Goal: Task Accomplishment & Management: Use online tool/utility

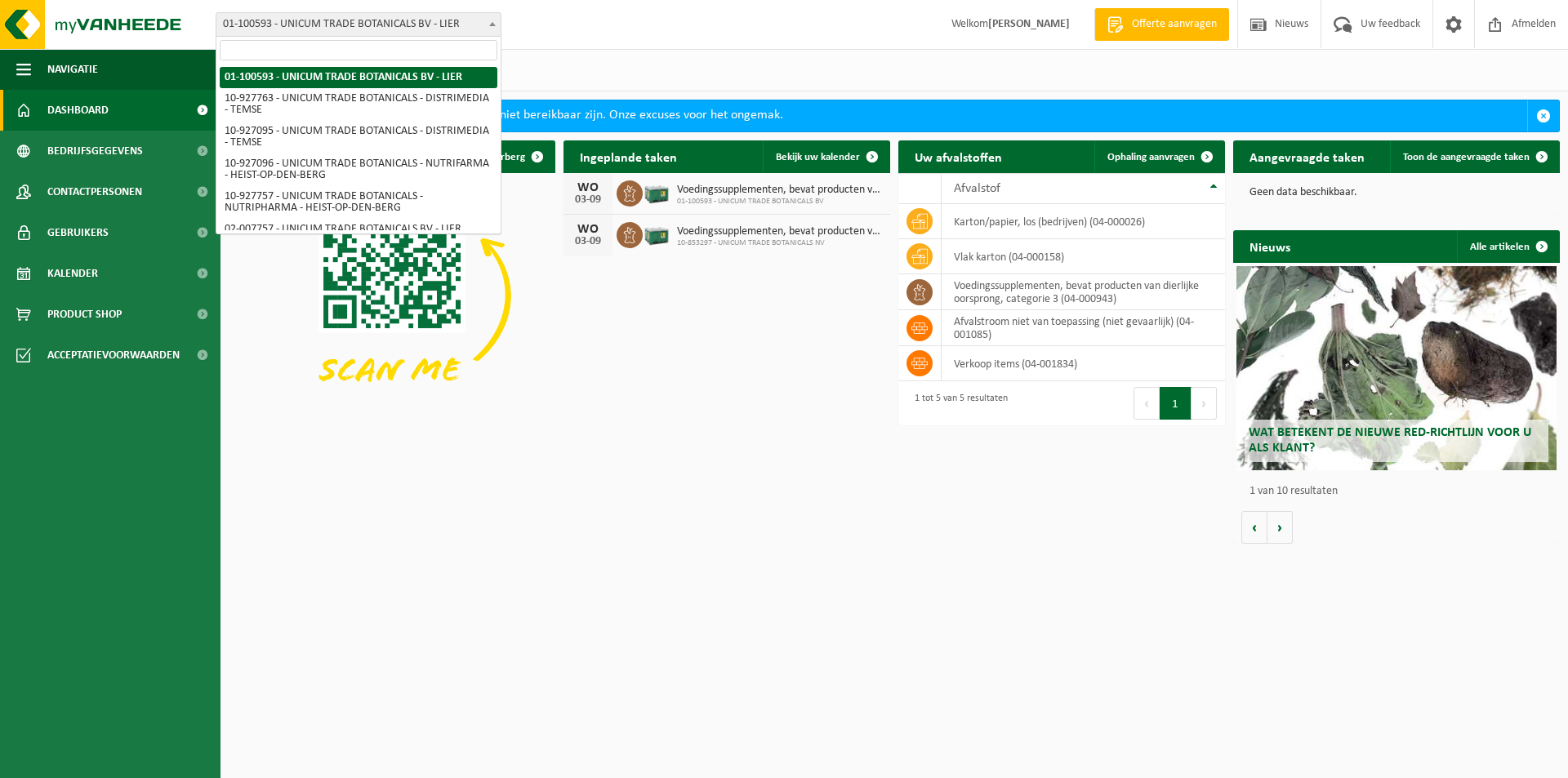
click at [409, 23] on span "01-100593 - UNICUM TRADE BOTANICALS BV - LIER" at bounding box center [359, 24] width 285 height 23
drag, startPoint x: 631, startPoint y: 324, endPoint x: 614, endPoint y: 250, distance: 75.9
click at [630, 324] on div "Download nu de Vanheede+ app! Verberg Ingeplande taken Bekijk uw kalender WO 03…" at bounding box center [893, 343] width 1339 height 420
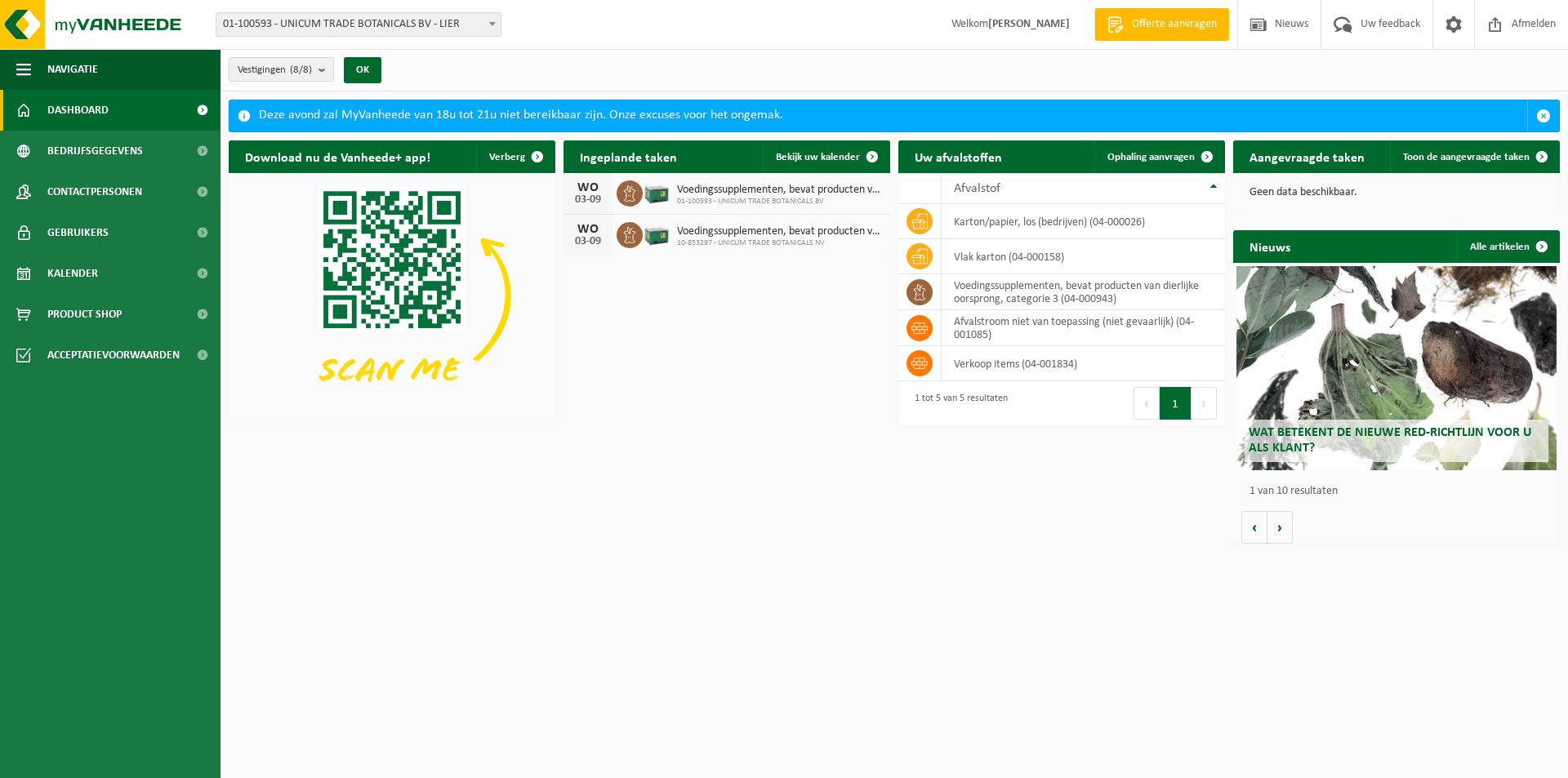
click at [180, 101] on link "Dashboard" at bounding box center [110, 110] width 221 height 41
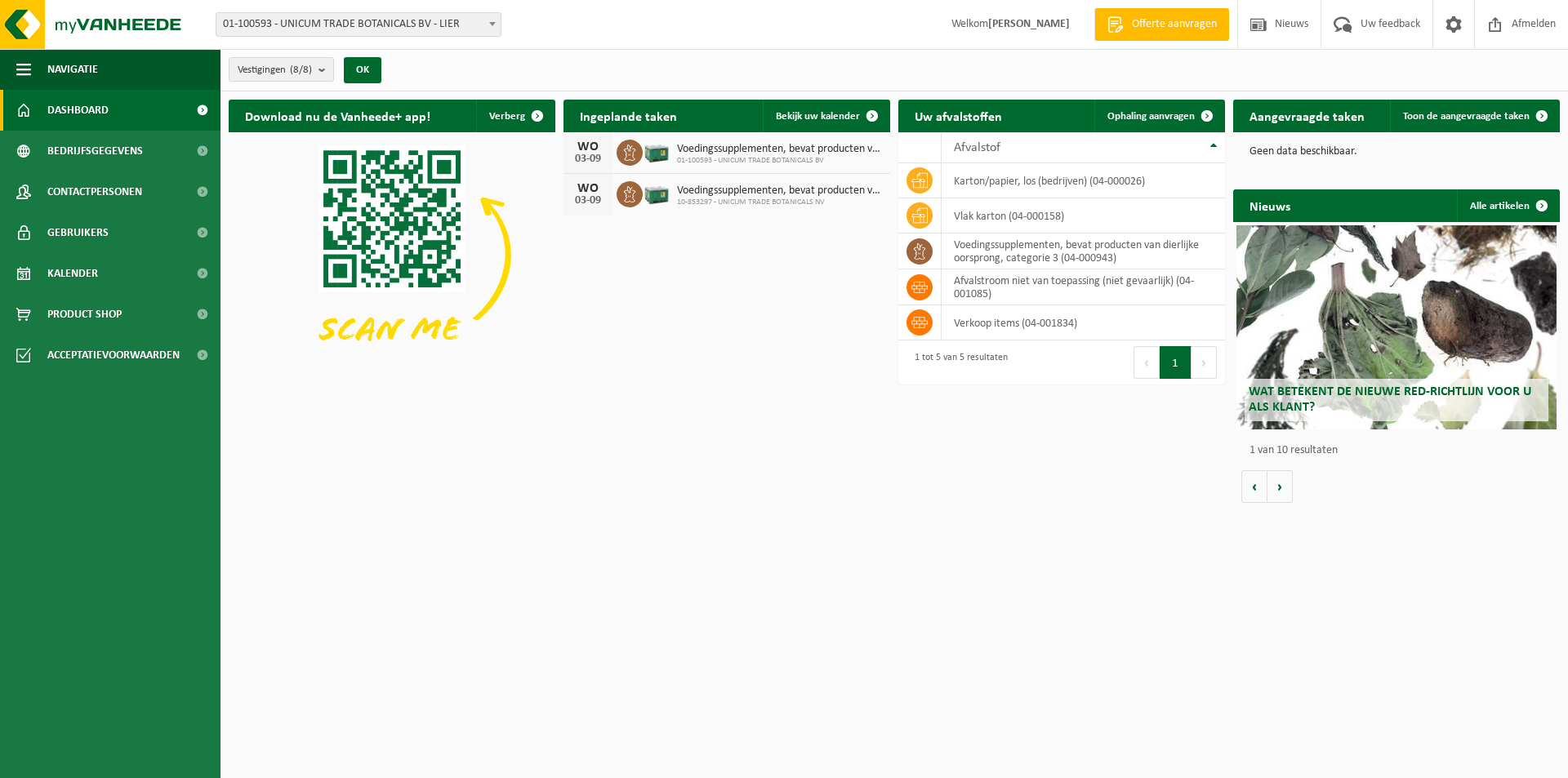
click at [318, 26] on span "01-100593 - UNICUM TRADE BOTANICALS BV - LIER" at bounding box center [359, 24] width 285 height 23
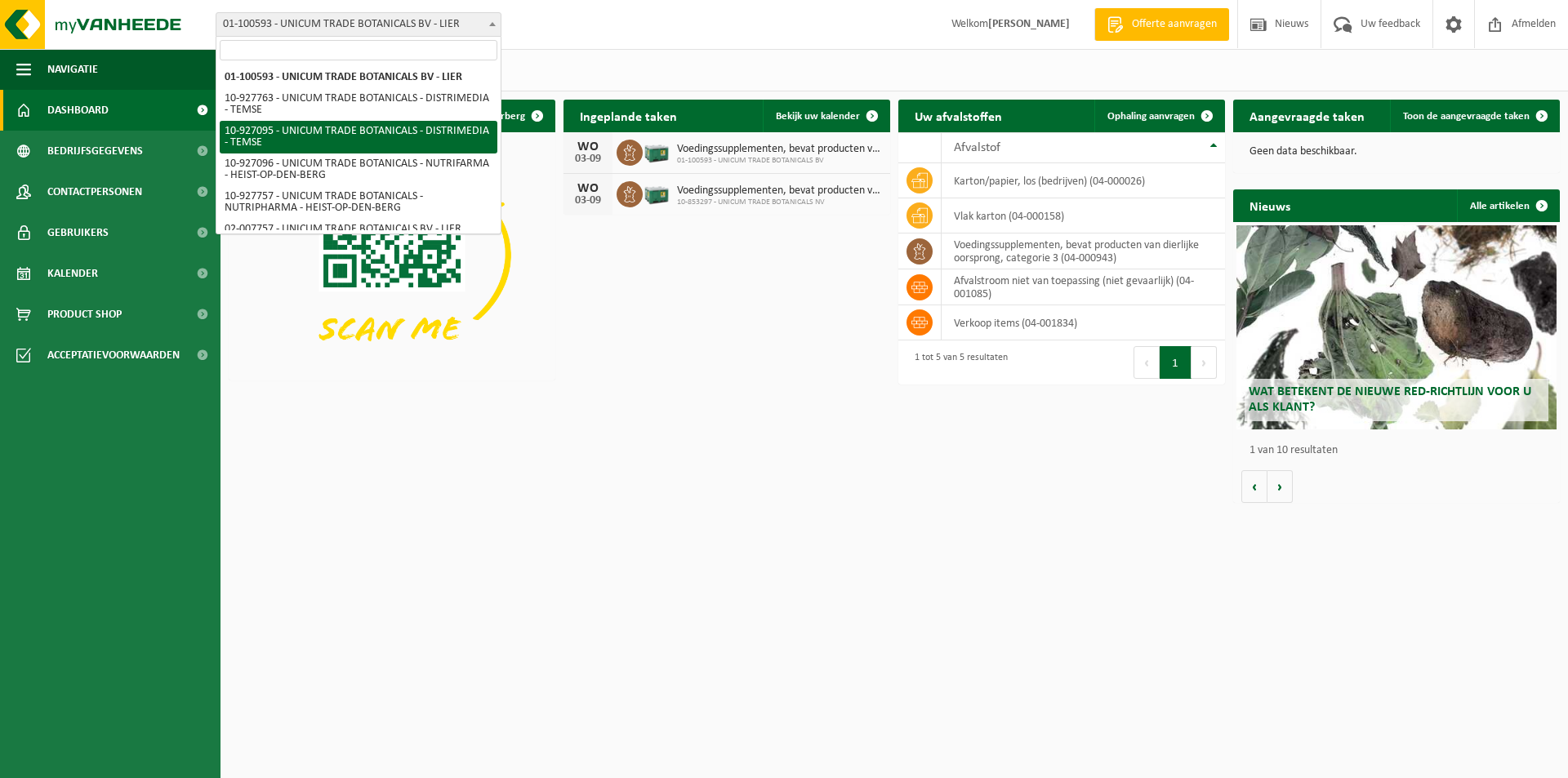
click at [817, 446] on div "Download nu de Vanheede+ app! Verberg Ingeplande taken Bekijk uw kalender WO 03…" at bounding box center [893, 301] width 1339 height 420
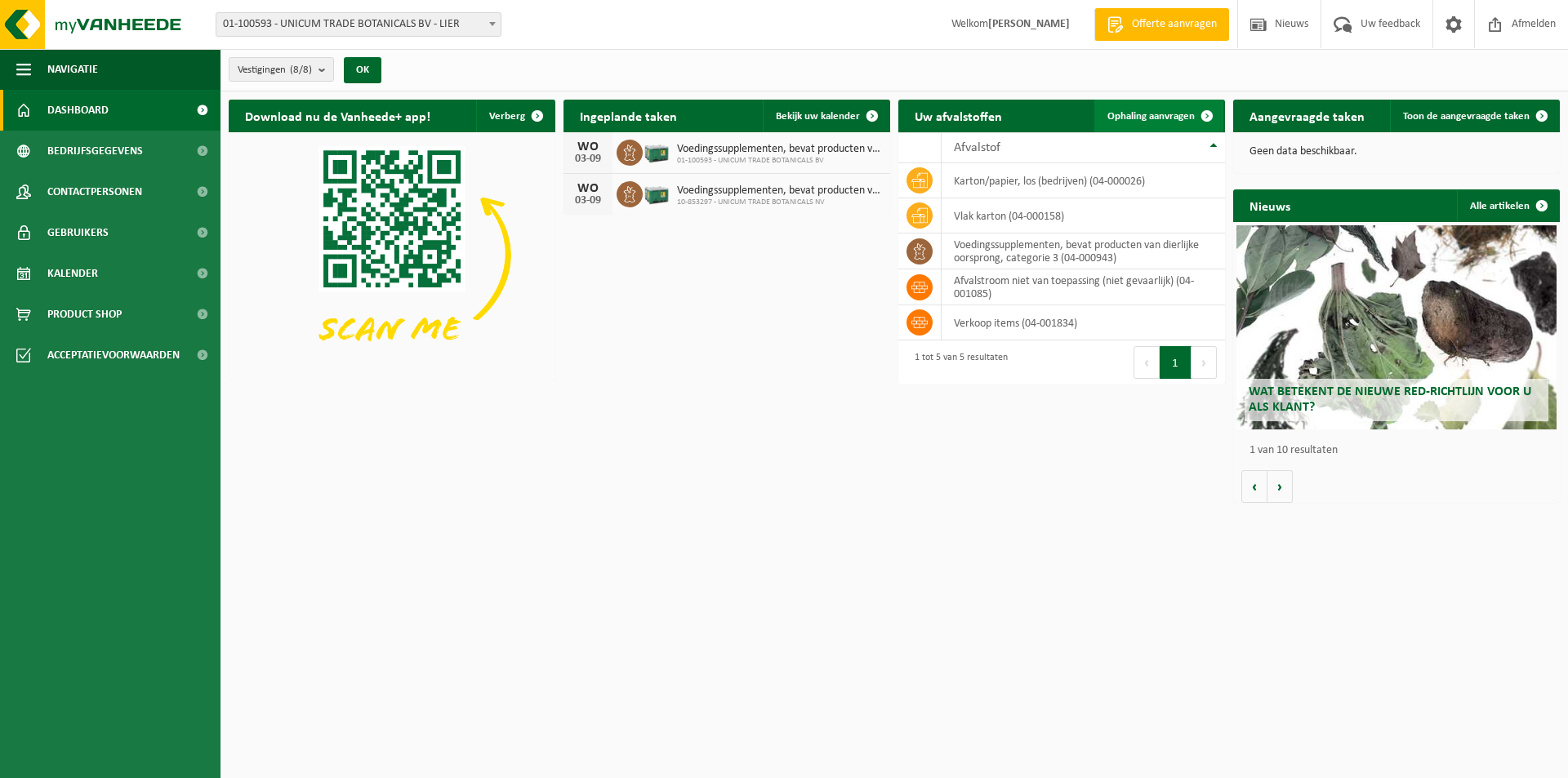
click at [1163, 115] on span "Ophaling aanvragen" at bounding box center [1151, 116] width 87 height 11
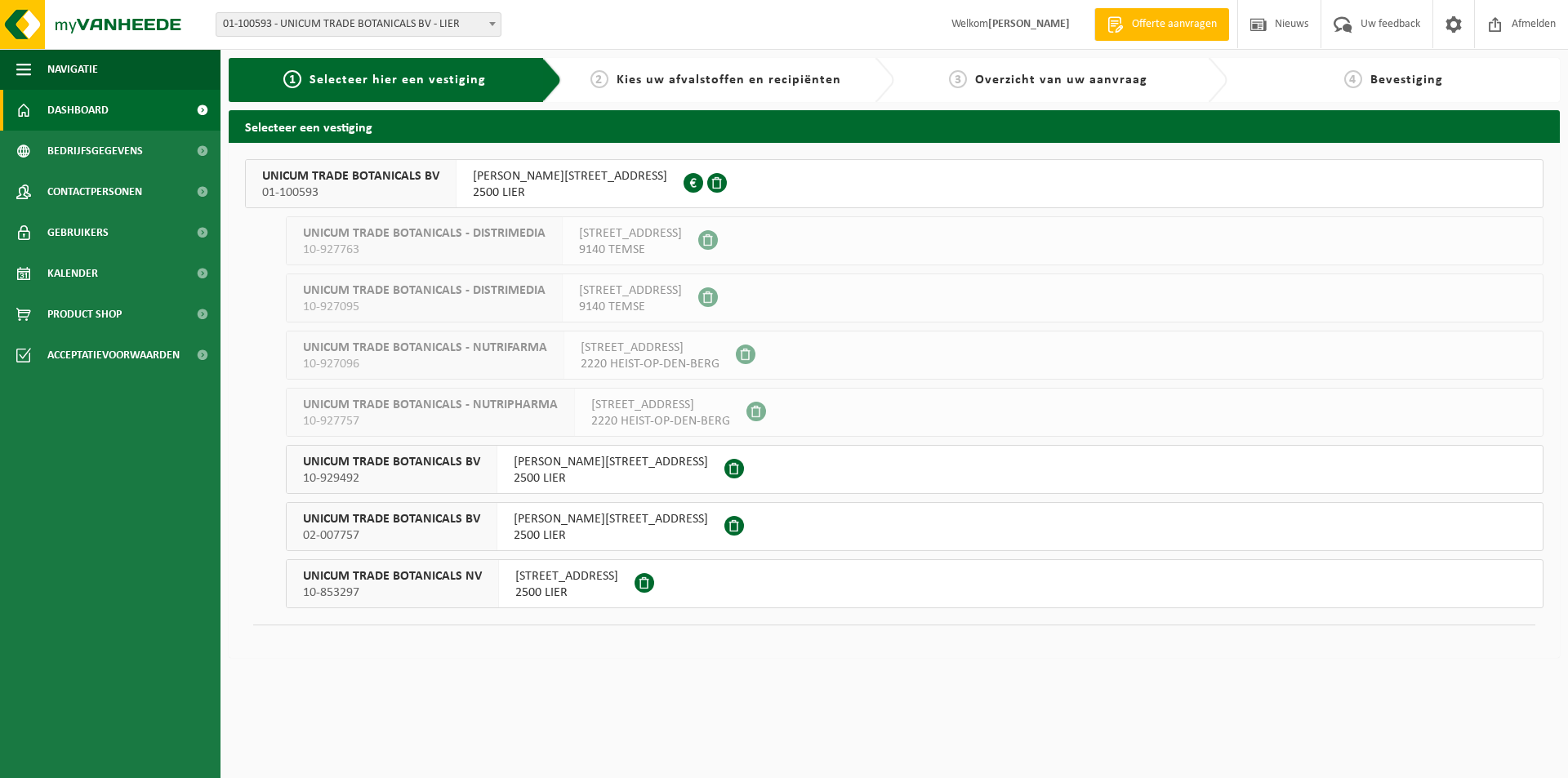
click at [75, 112] on span "Dashboard" at bounding box center [77, 110] width 61 height 41
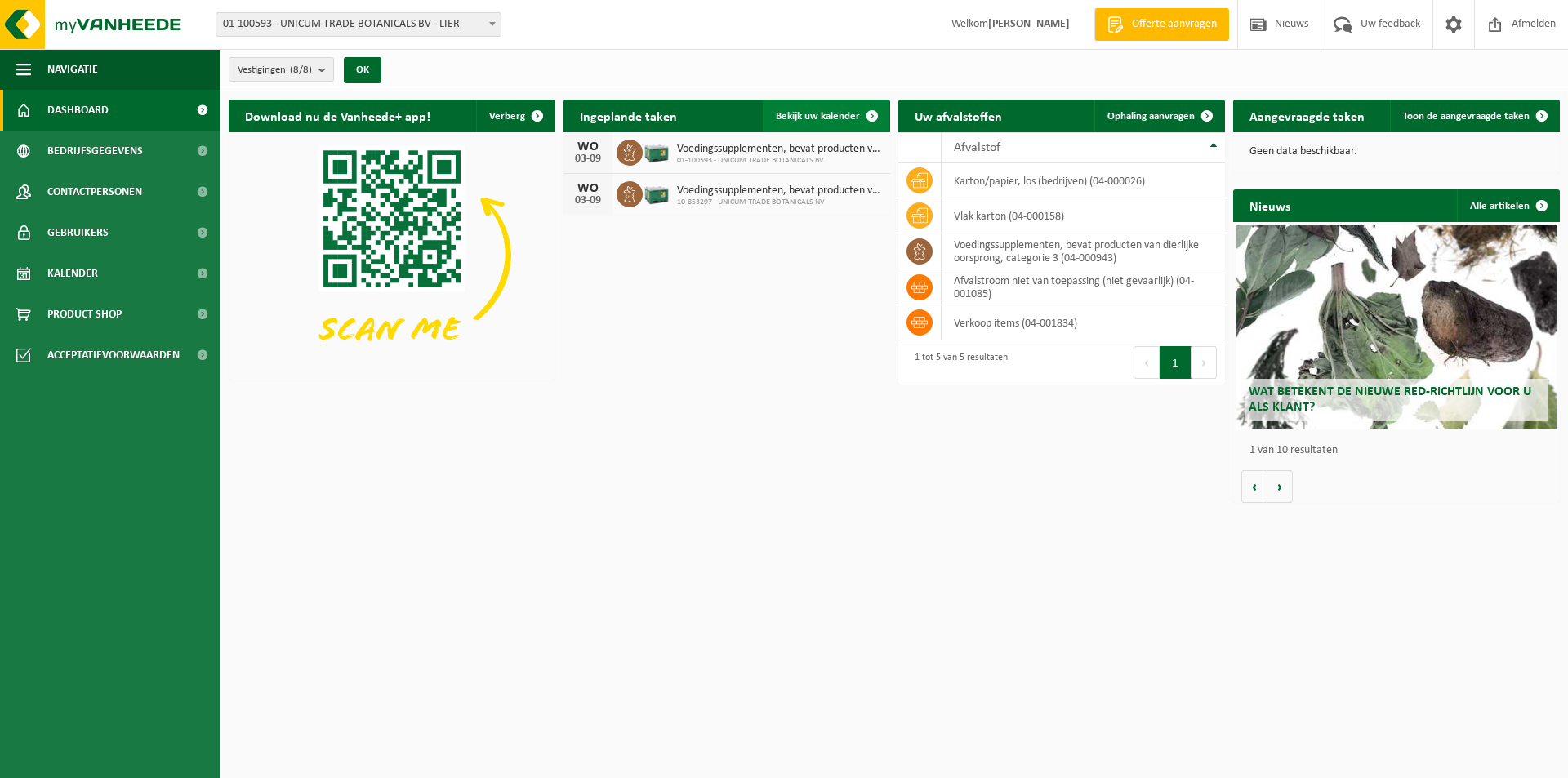
click at [809, 112] on span "Bekijk uw kalender" at bounding box center [817, 116] width 84 height 11
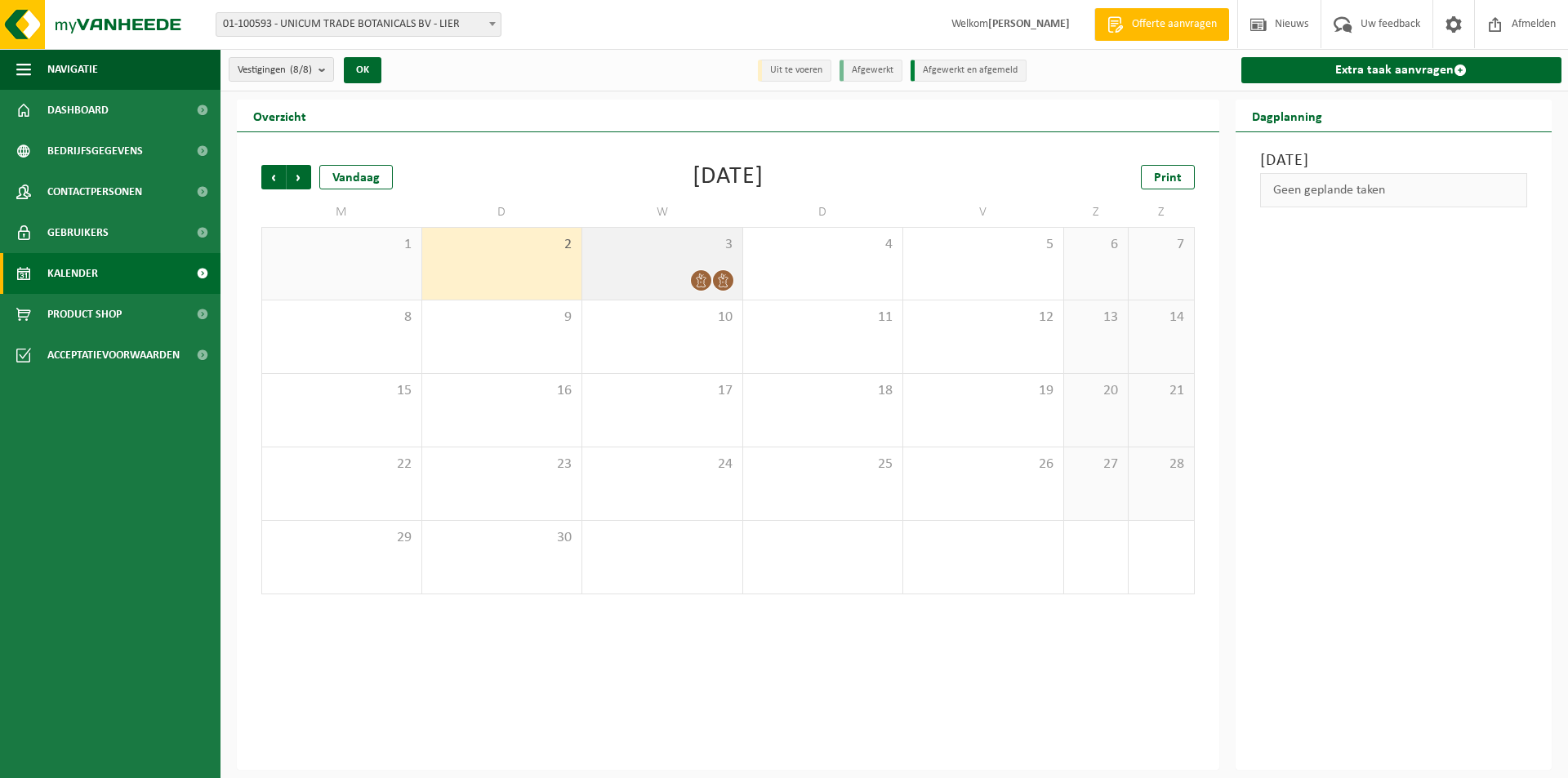
click at [692, 258] on div "3" at bounding box center [661, 263] width 160 height 72
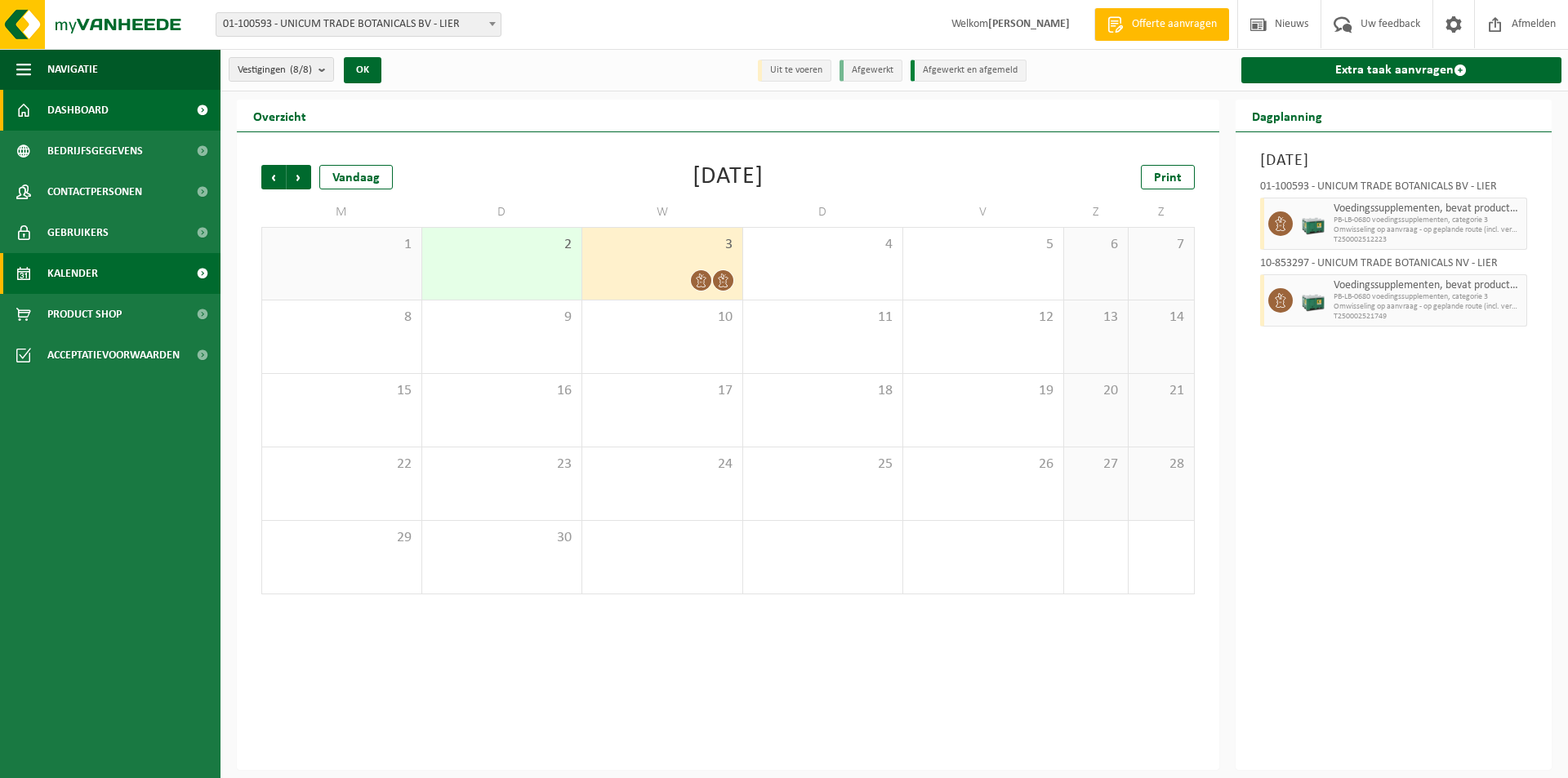
click at [119, 112] on link "Dashboard" at bounding box center [110, 110] width 221 height 41
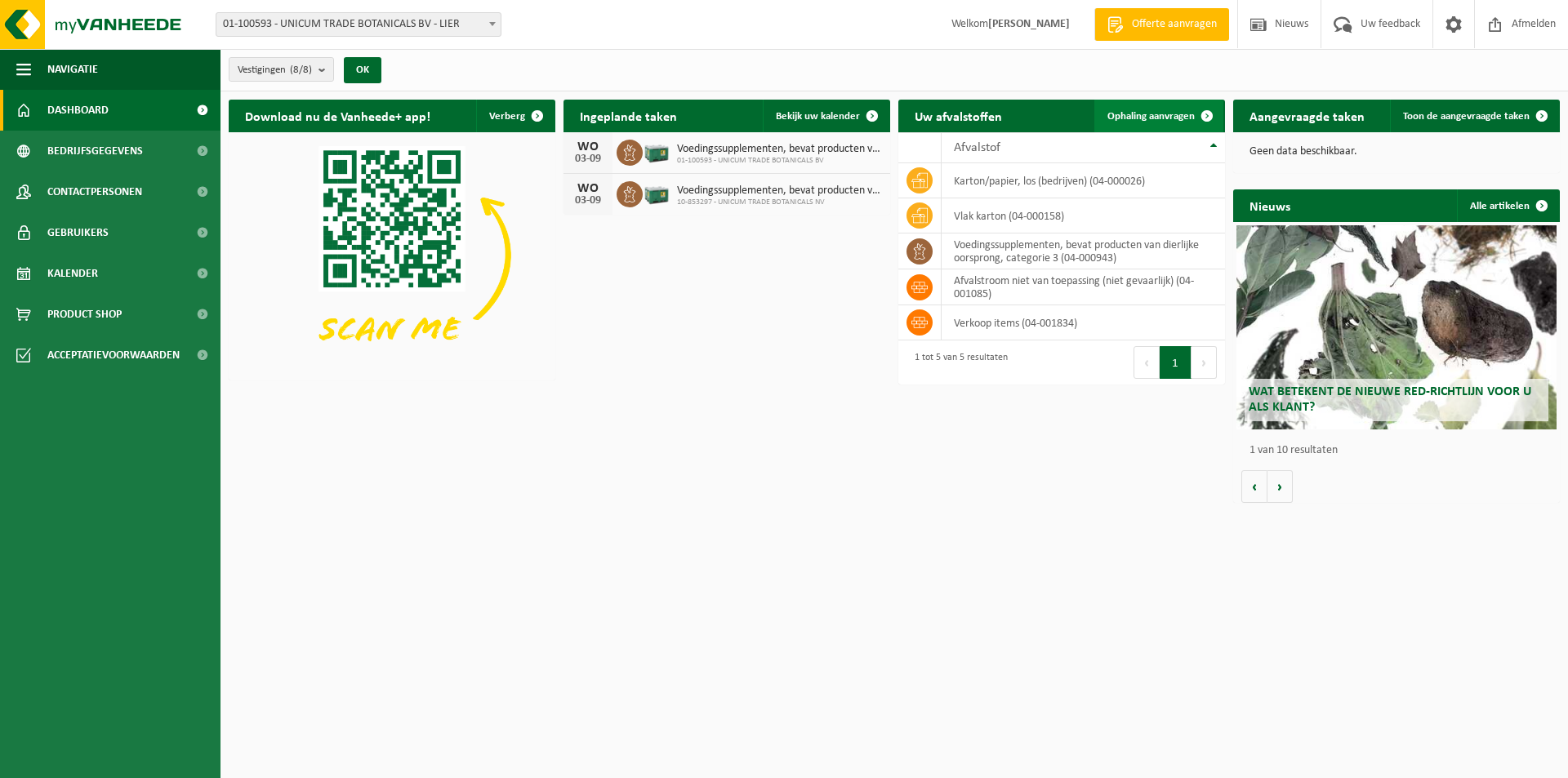
click at [1200, 125] on span at bounding box center [1207, 116] width 33 height 33
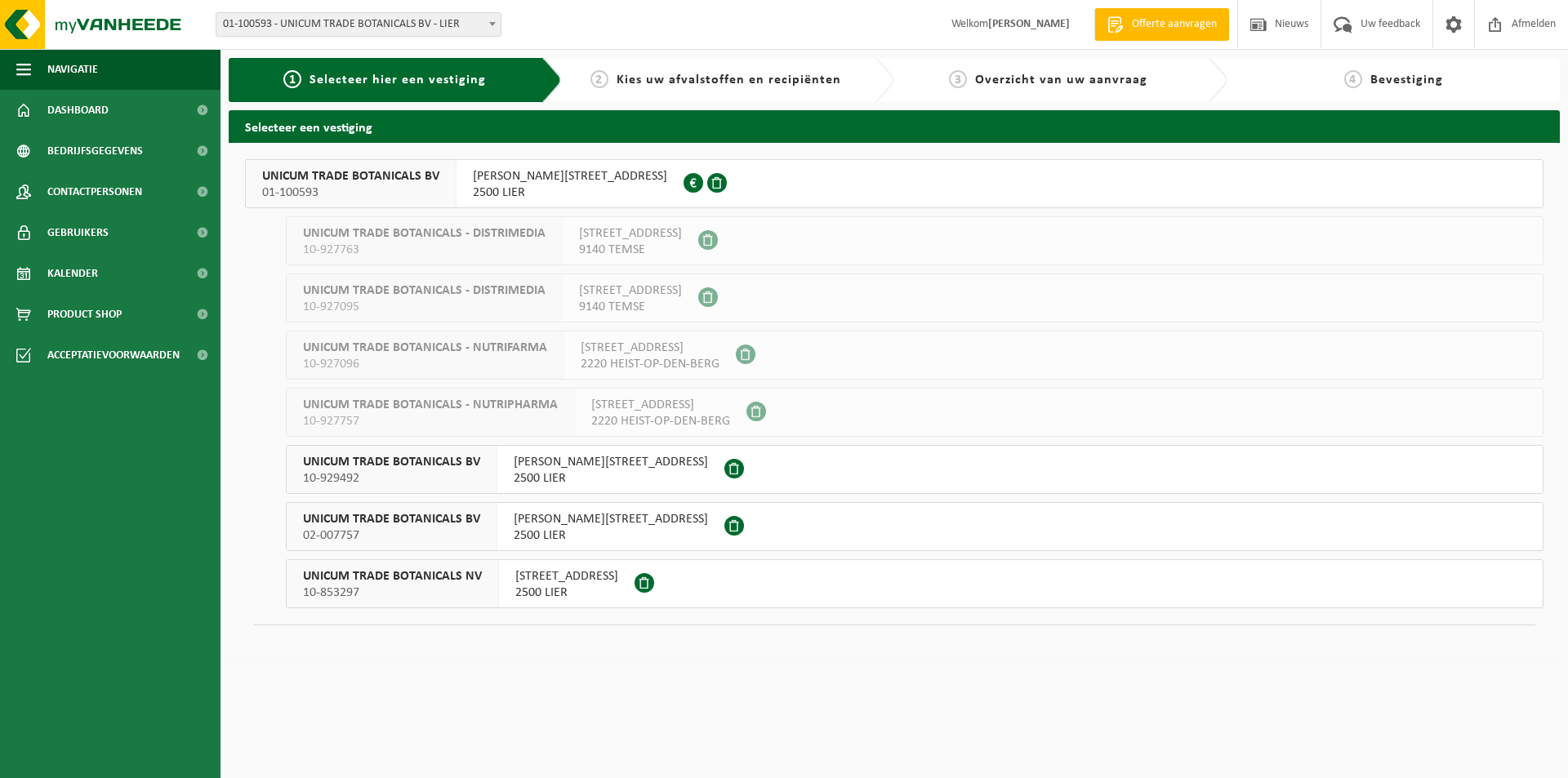
click at [367, 469] on span "UNICUM TRADE BOTANICALS BV" at bounding box center [391, 462] width 177 height 16
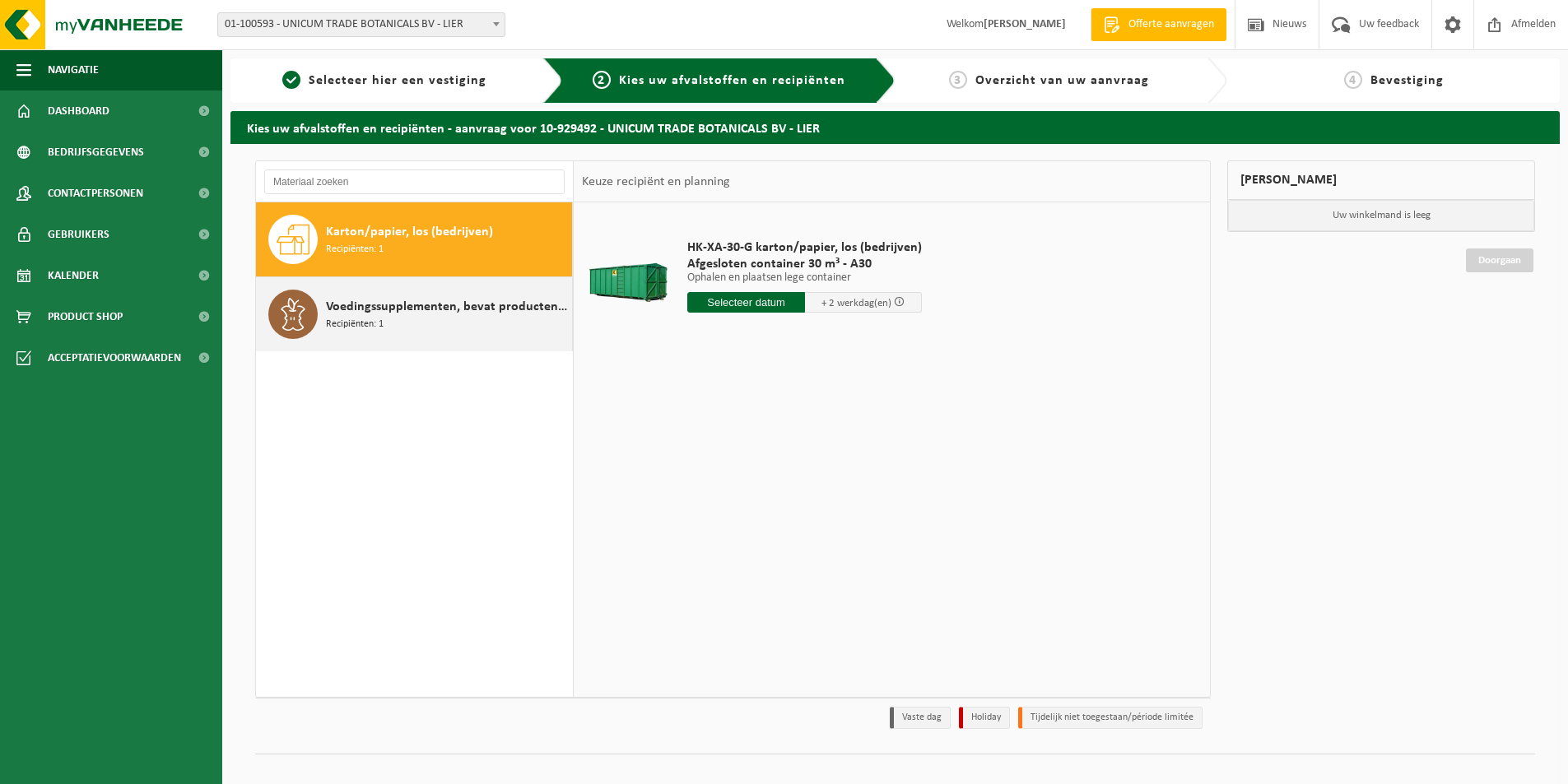
click at [438, 300] on span "Voedingssupplementen, bevat producten van dierlijke oorsprong, categorie 3" at bounding box center [447, 307] width 242 height 20
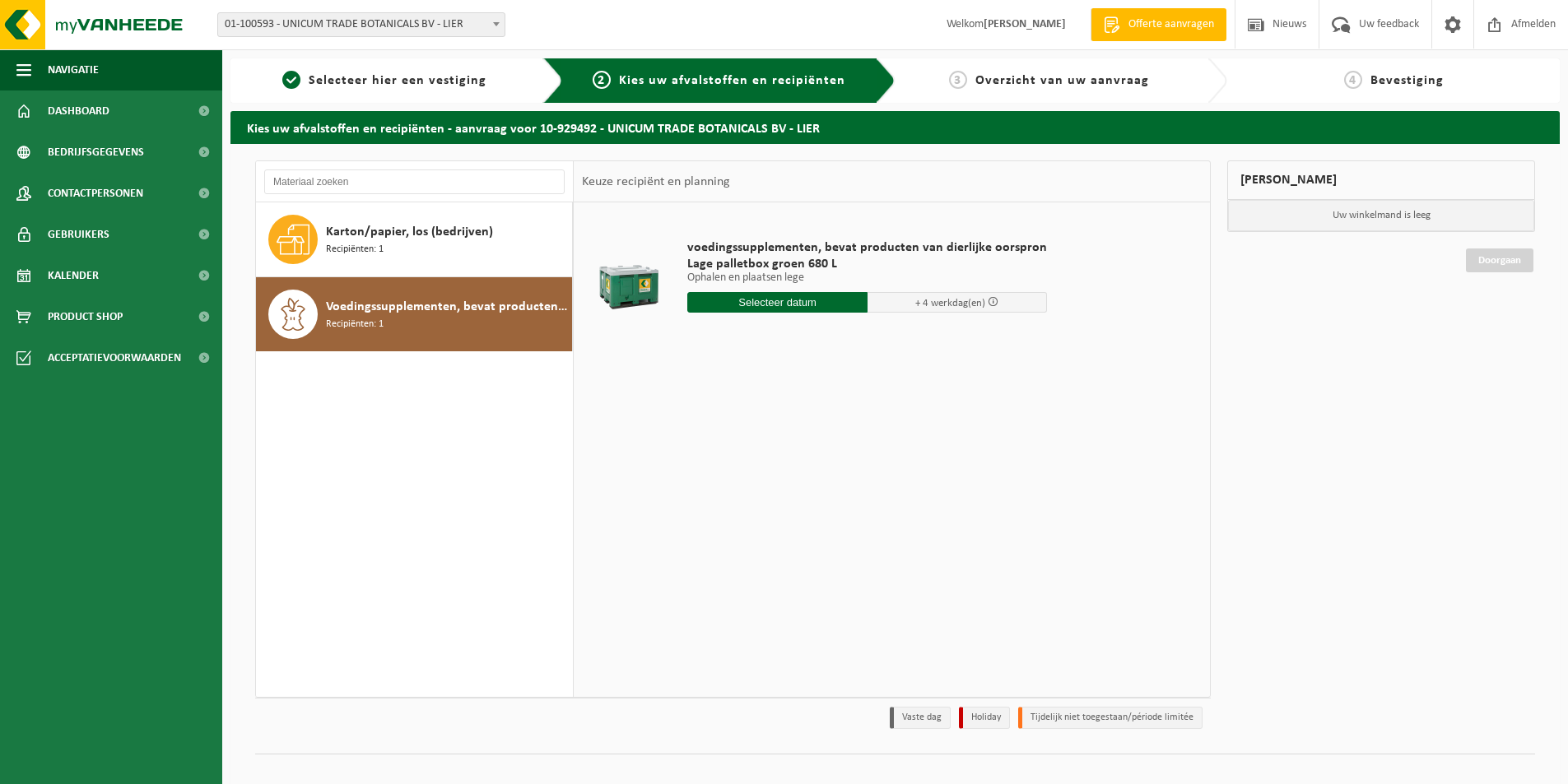
click at [747, 303] on input "text" at bounding box center [777, 301] width 181 height 20
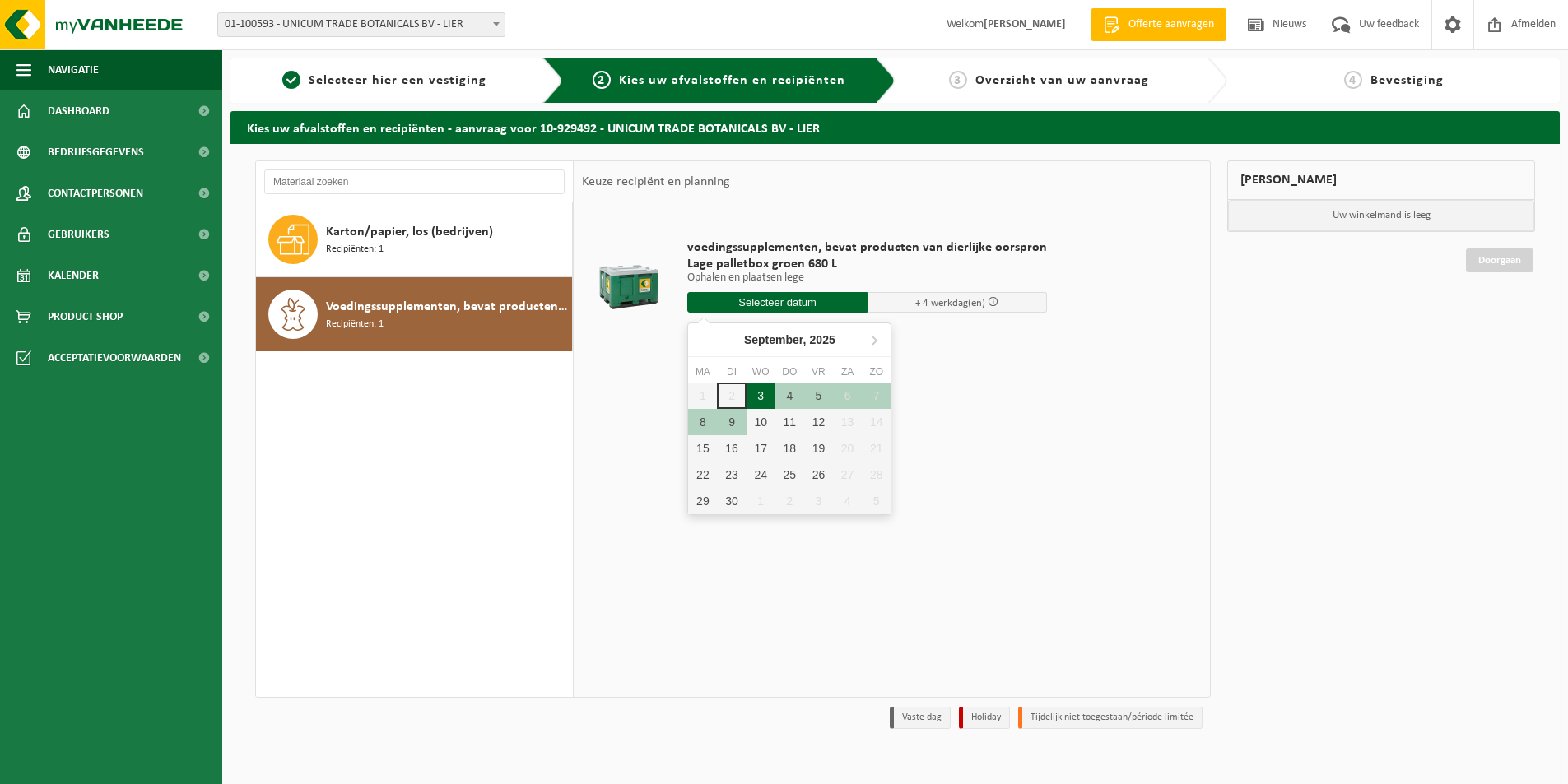
click at [770, 402] on div "3" at bounding box center [761, 395] width 29 height 26
type input "Van 2025-09-03"
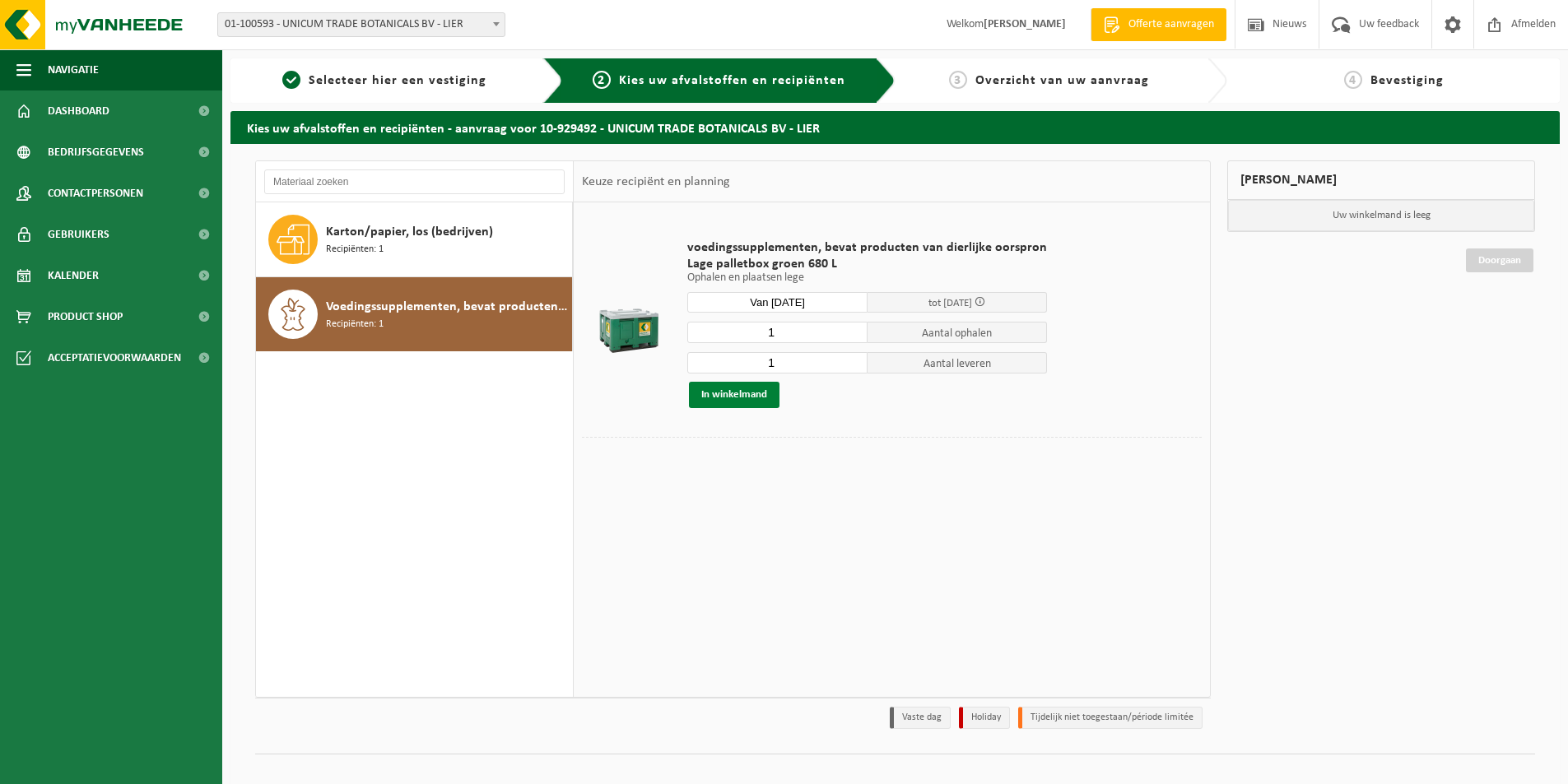
click at [718, 400] on button "In winkelmand" at bounding box center [734, 394] width 91 height 26
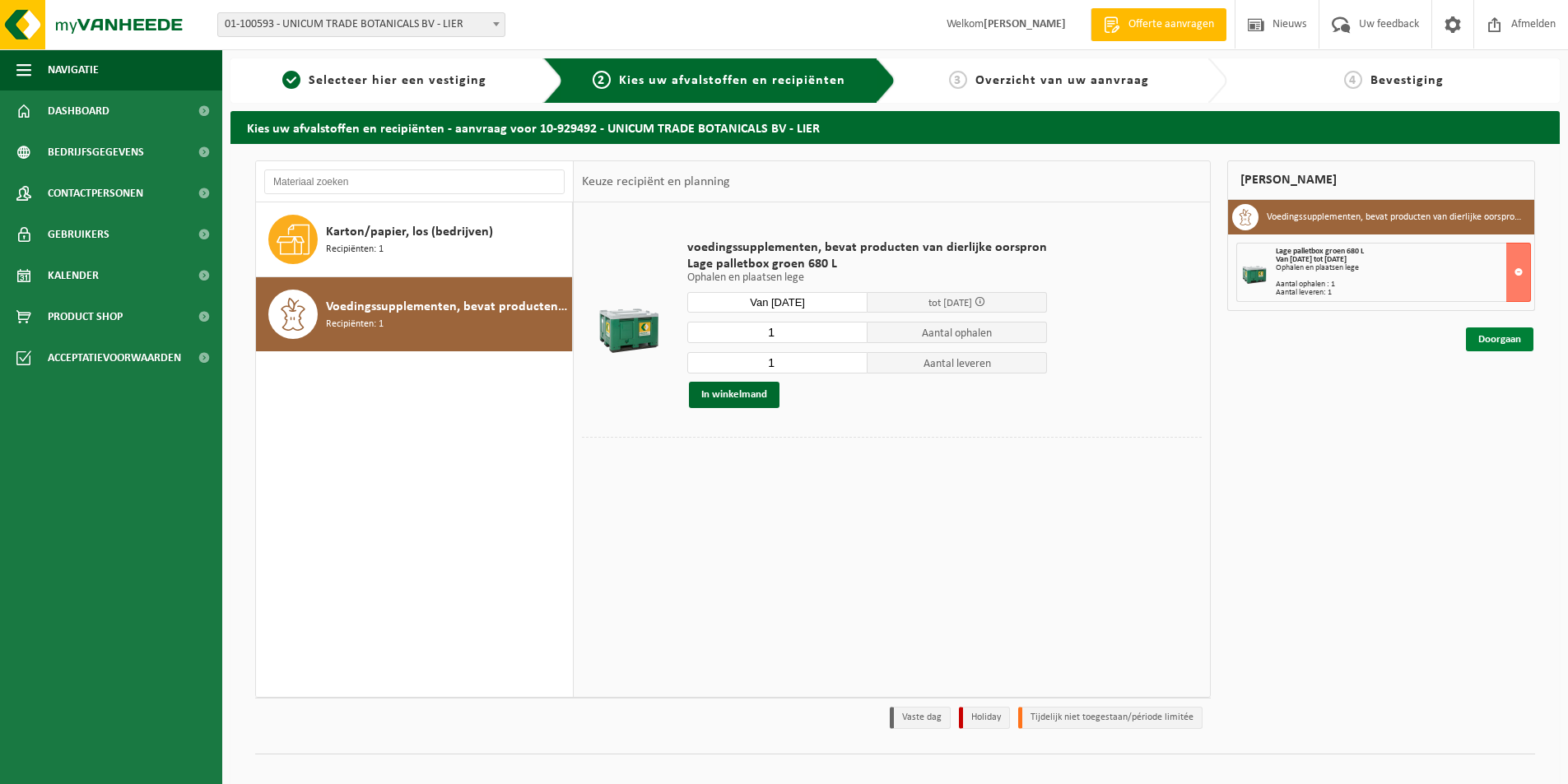
click at [1523, 339] on link "Doorgaan" at bounding box center [1499, 339] width 67 height 23
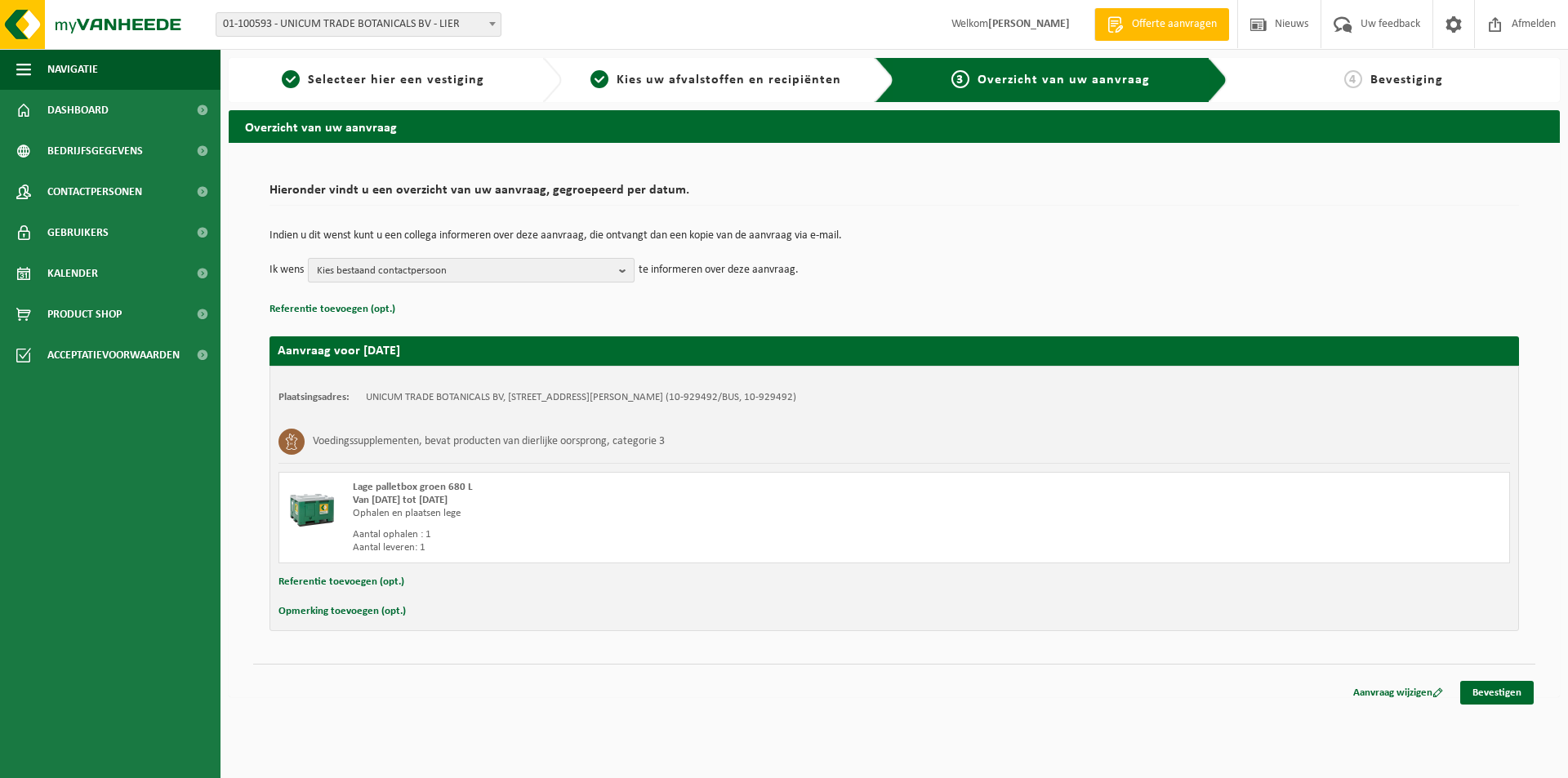
click at [487, 268] on span "Kies bestaand contactpersoon" at bounding box center [464, 270] width 295 height 24
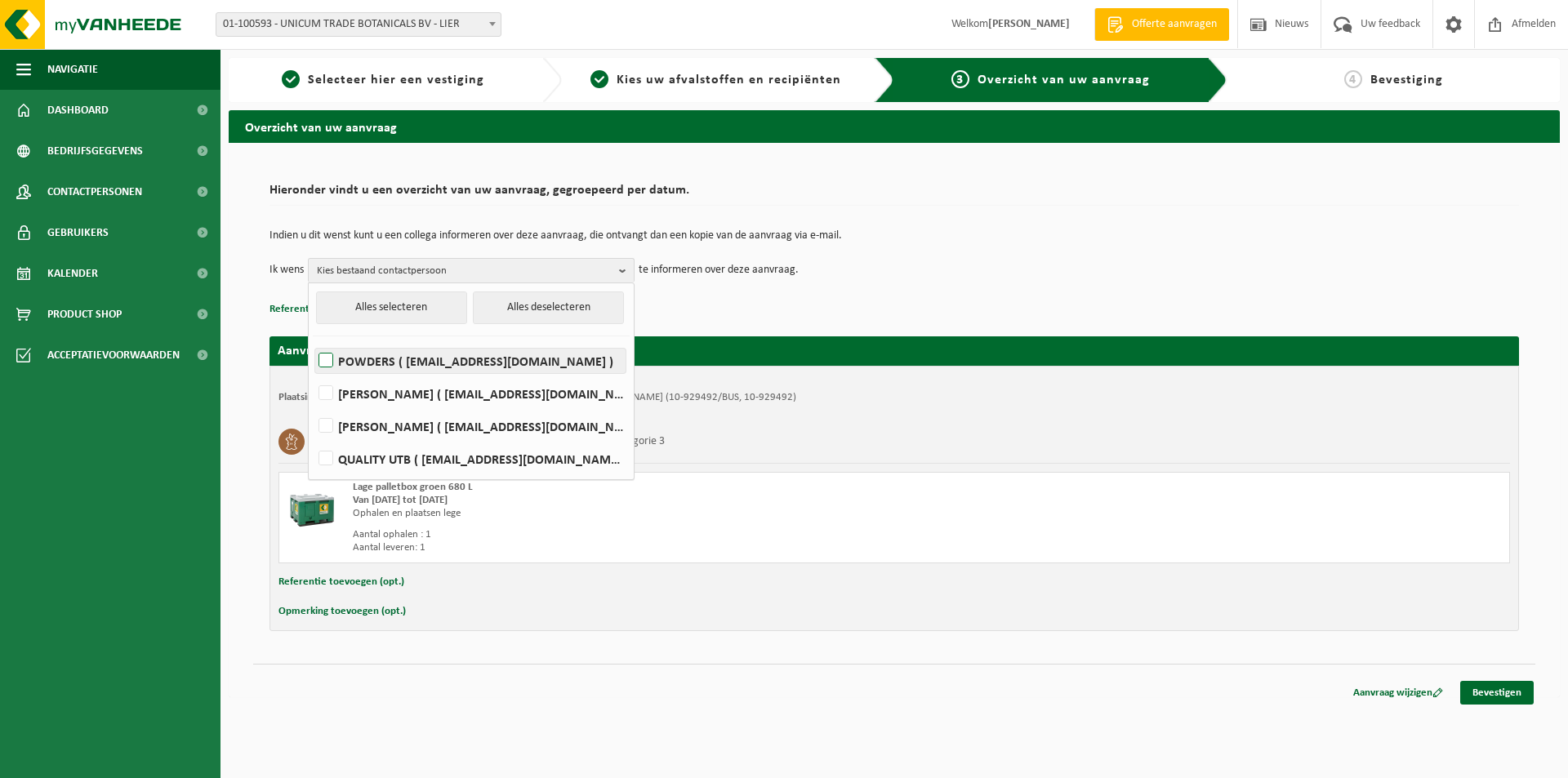
click at [461, 361] on label "POWDERS ( powders@utb-botanicals.be )" at bounding box center [470, 360] width 311 height 24
click at [313, 341] on input "POWDERS ( powders@utb-botanicals.be )" at bounding box center [312, 340] width 1 height 1
checkbox input "true"
drag, startPoint x: 614, startPoint y: 598, endPoint x: 759, endPoint y: 591, distance: 145.2
click at [618, 597] on div "Plaatsingsadres: UNICUM TRADE BOTANICALS BV, 2500 LIER, JOSEPH VAN INSTRAAT 27 …" at bounding box center [893, 498] width 1250 height 265
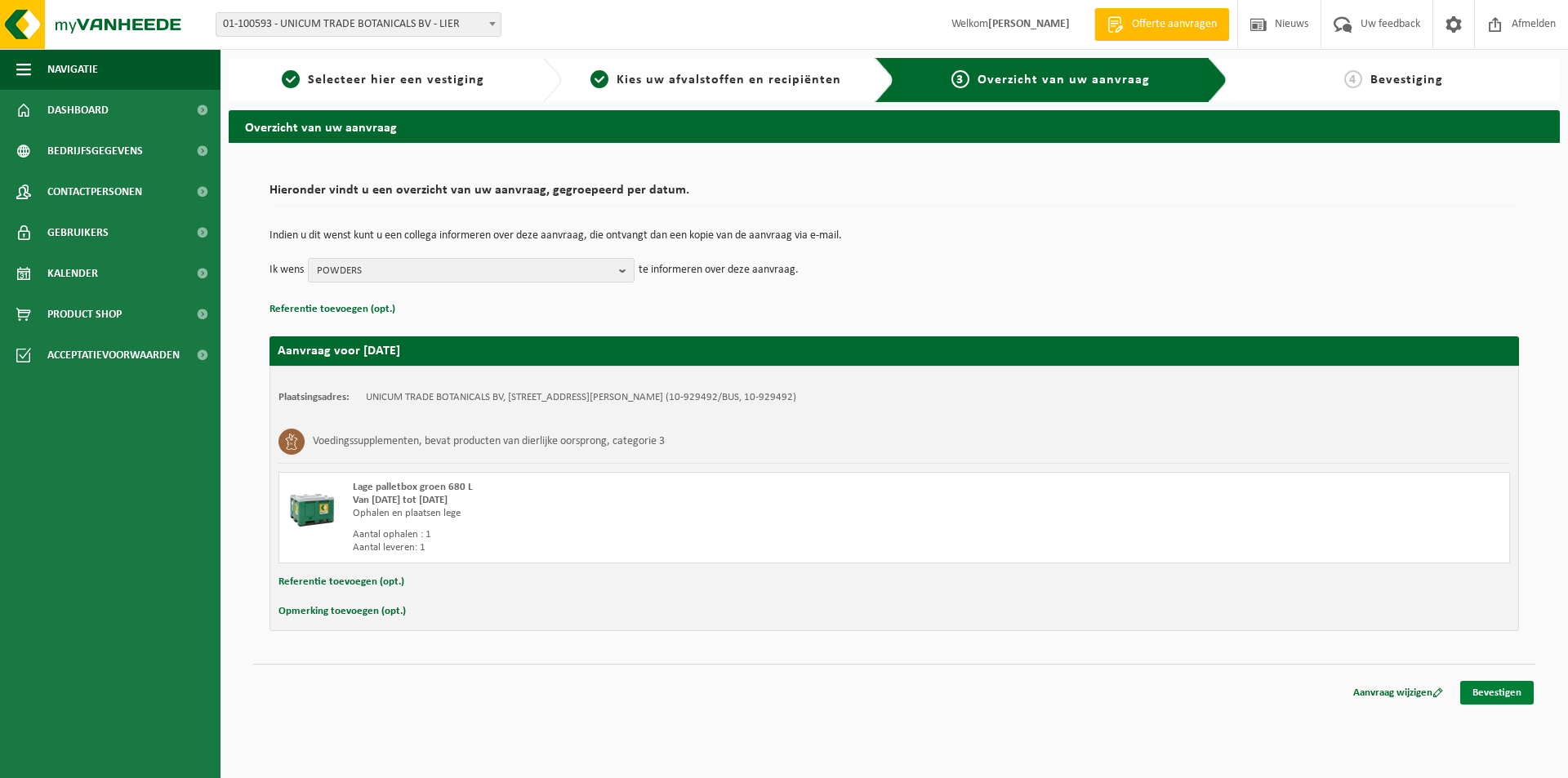
click at [1523, 689] on link "Bevestigen" at bounding box center [1496, 692] width 74 height 23
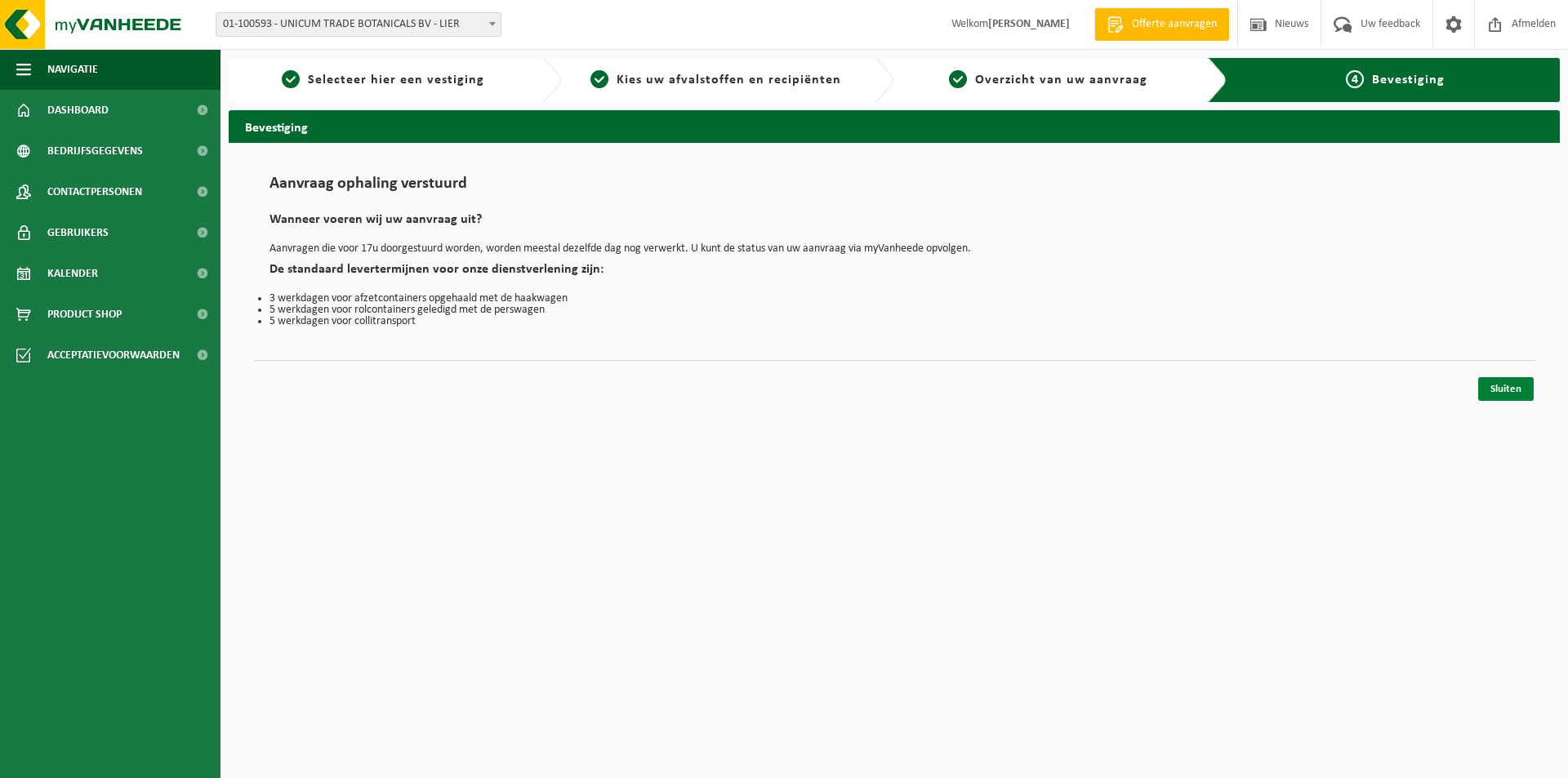
click at [1523, 390] on link "Sluiten" at bounding box center [1505, 389] width 55 height 23
